Goal: Find specific page/section: Find specific page/section

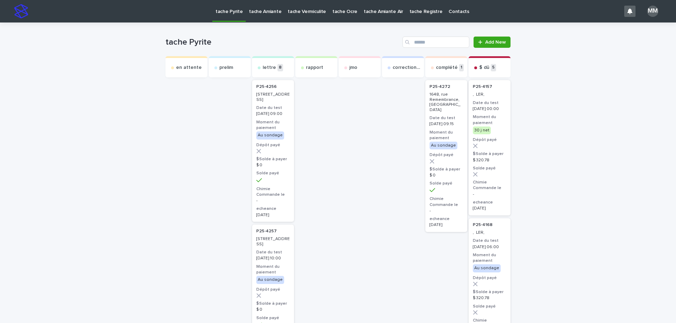
click at [264, 11] on p "tache Amiante" at bounding box center [265, 7] width 32 height 15
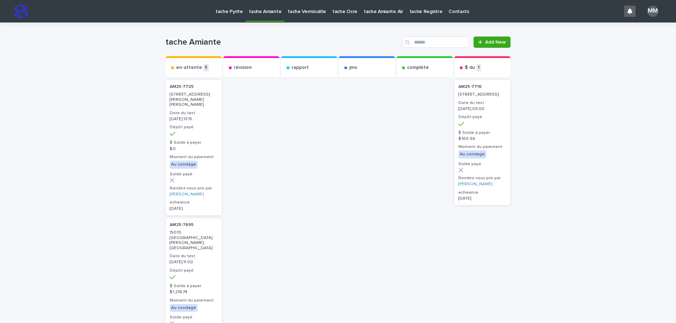
click at [204, 92] on p "1225, rue Poirier , Brossard" at bounding box center [194, 99] width 48 height 15
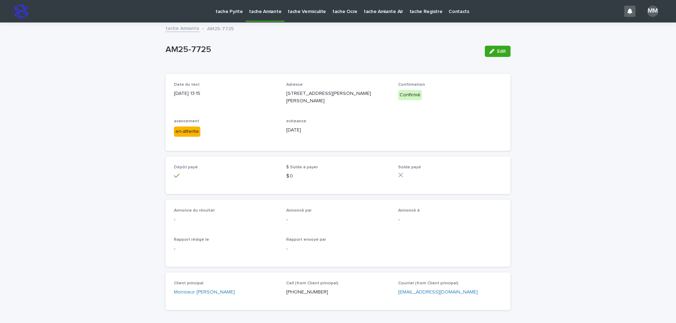
click at [304, 12] on p "tache Vermiculite" at bounding box center [307, 7] width 38 height 15
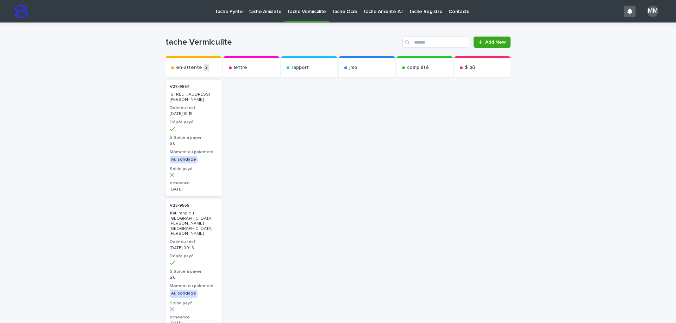
click at [257, 9] on p "tache Amiante" at bounding box center [265, 7] width 32 height 15
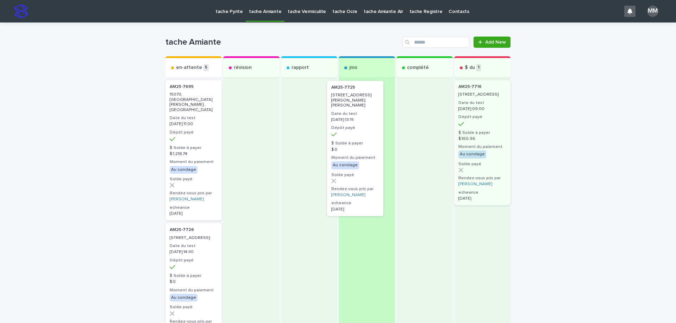
drag, startPoint x: 185, startPoint y: 102, endPoint x: 421, endPoint y: 118, distance: 236.7
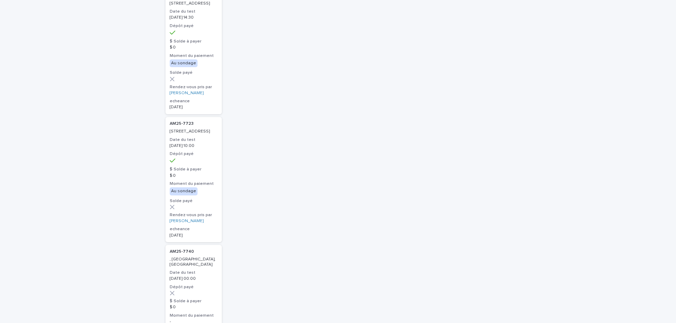
scroll to position [246, 0]
